Goal: Task Accomplishment & Management: Use online tool/utility

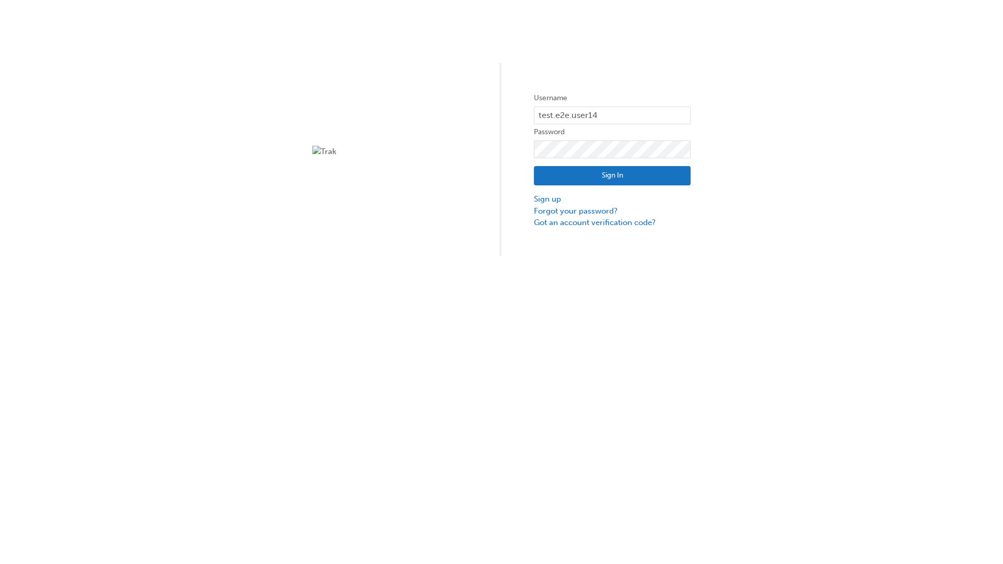
type input "test.e2e.user14"
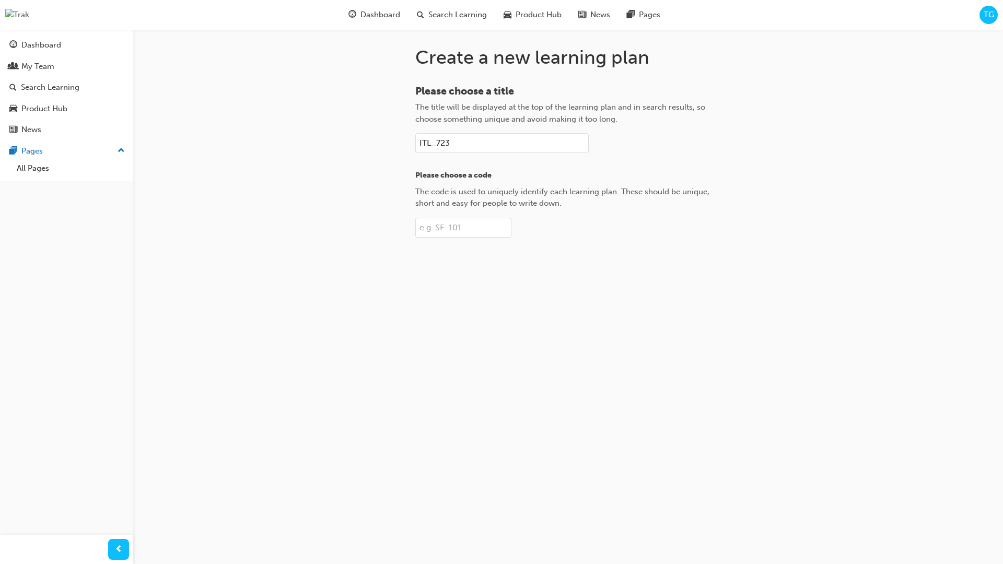
type input "ITL_723"
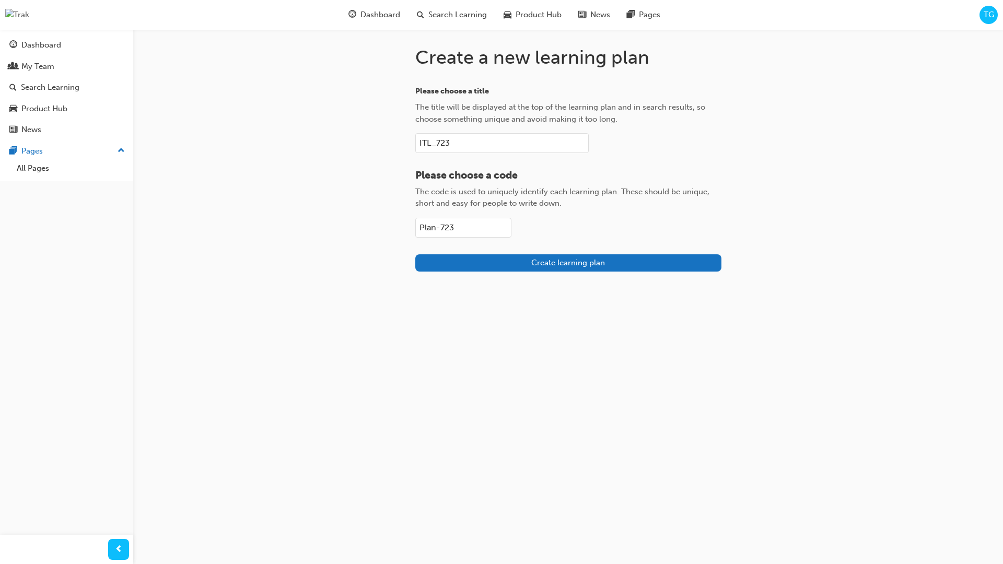
type input "Plan-723"
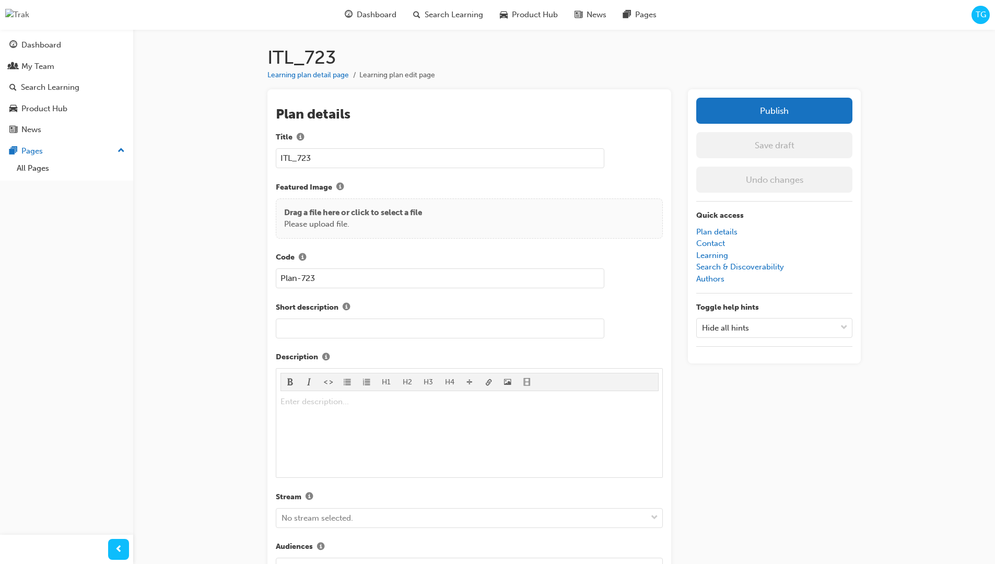
scroll to position [148, 0]
